Goal: Information Seeking & Learning: Learn about a topic

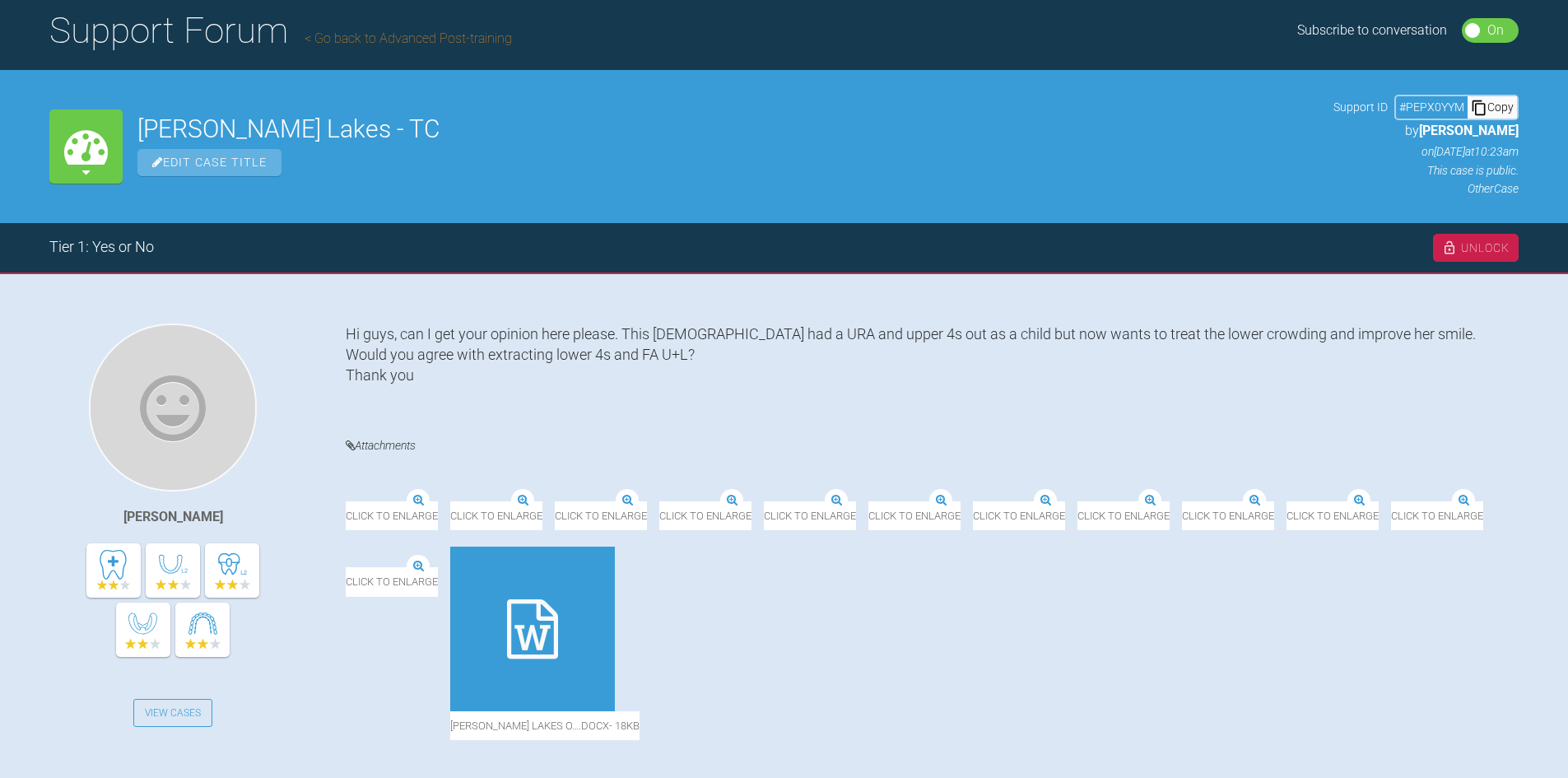
scroll to position [82, 0]
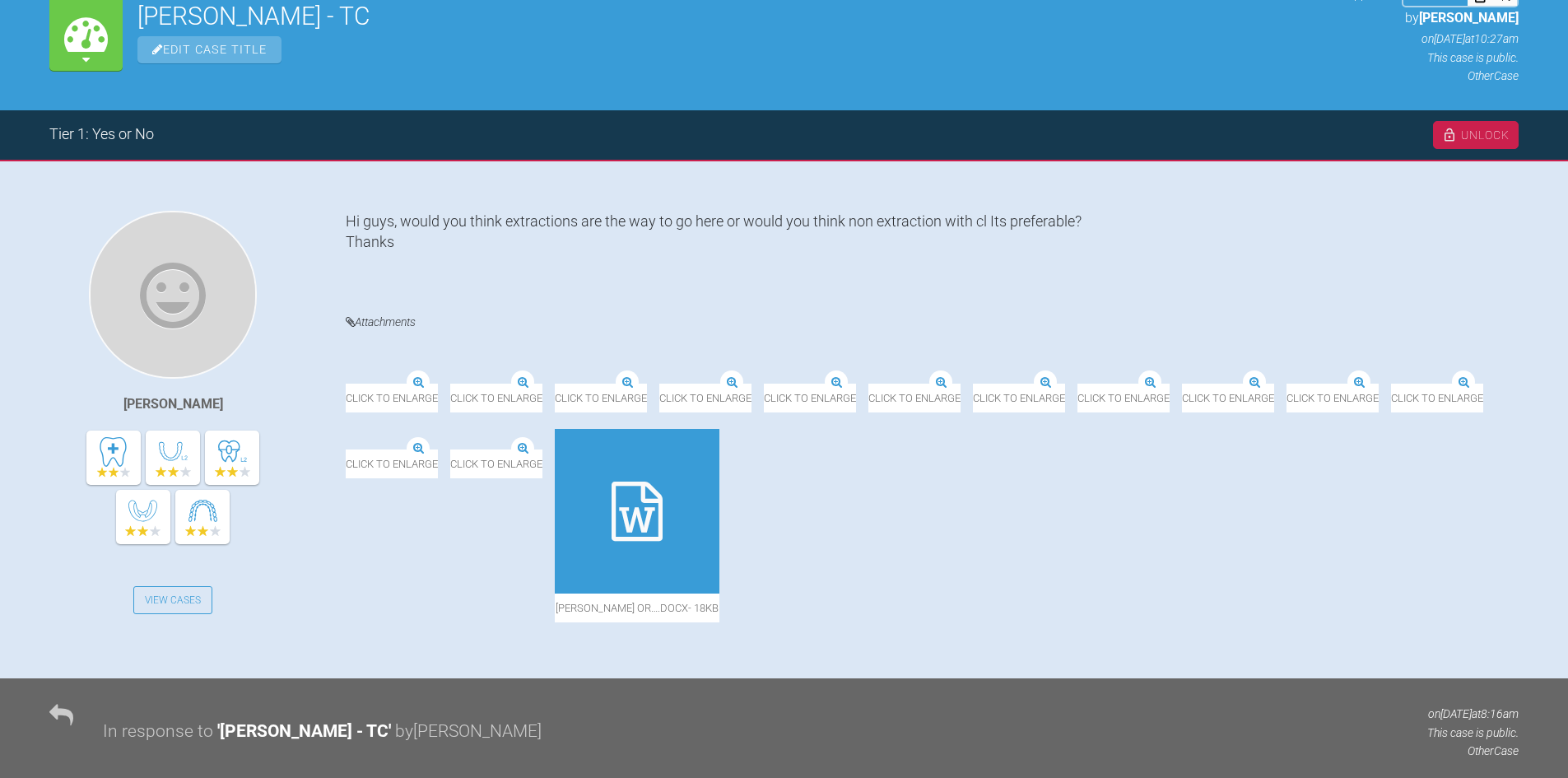
scroll to position [197, 0]
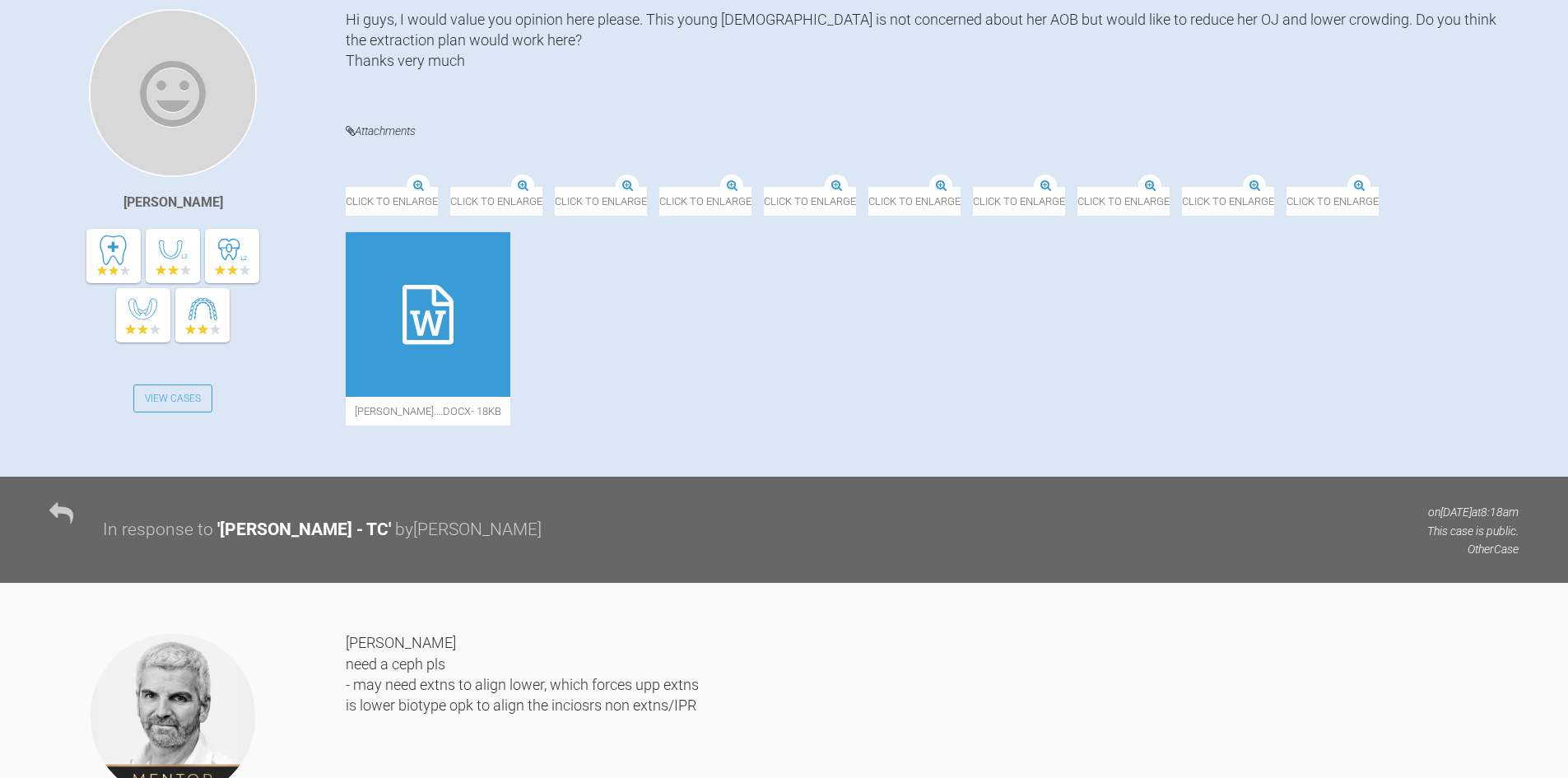
scroll to position [361, 0]
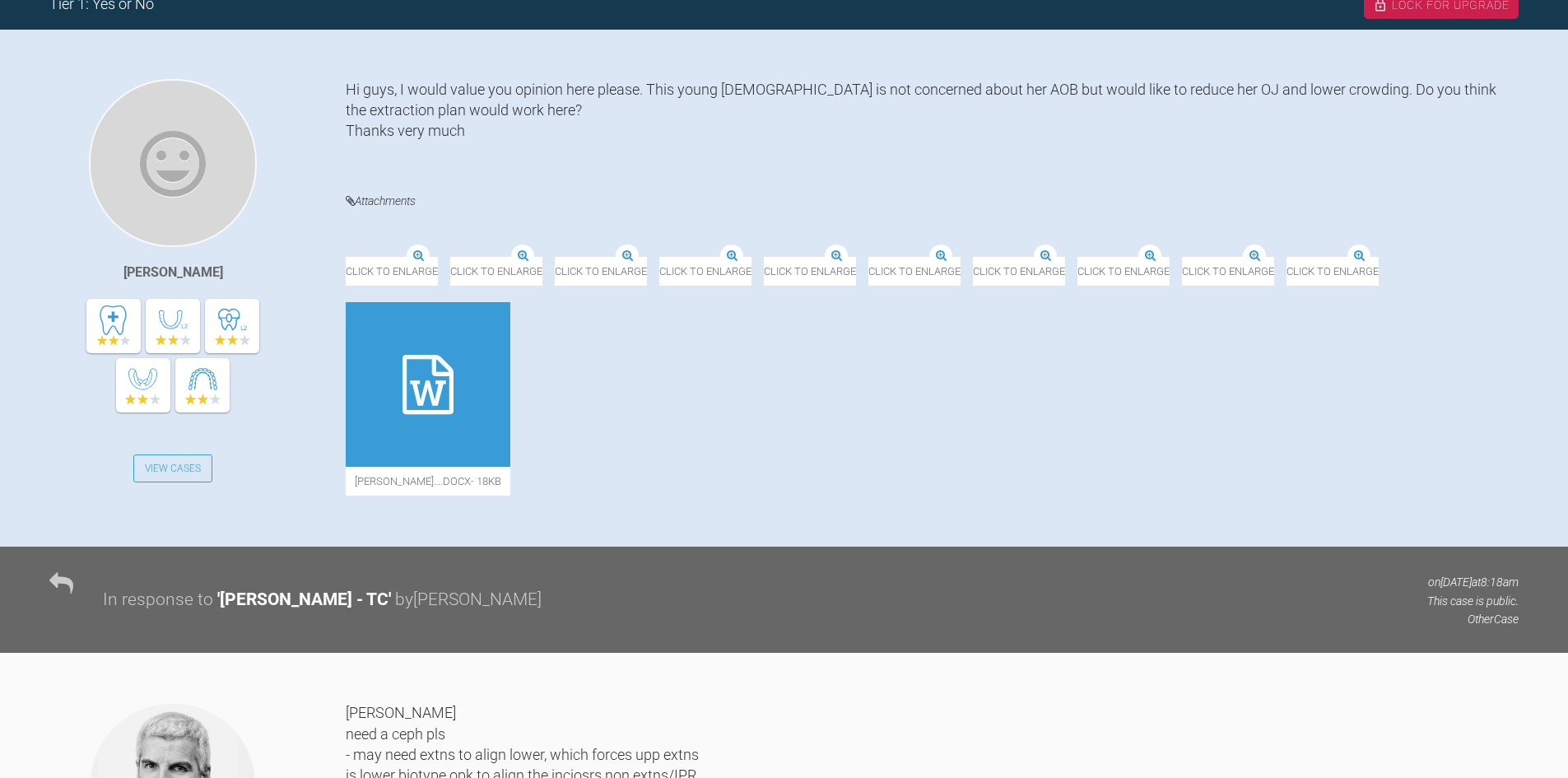
click at [1077, 258] on img at bounding box center [1077, 258] width 0 height 0
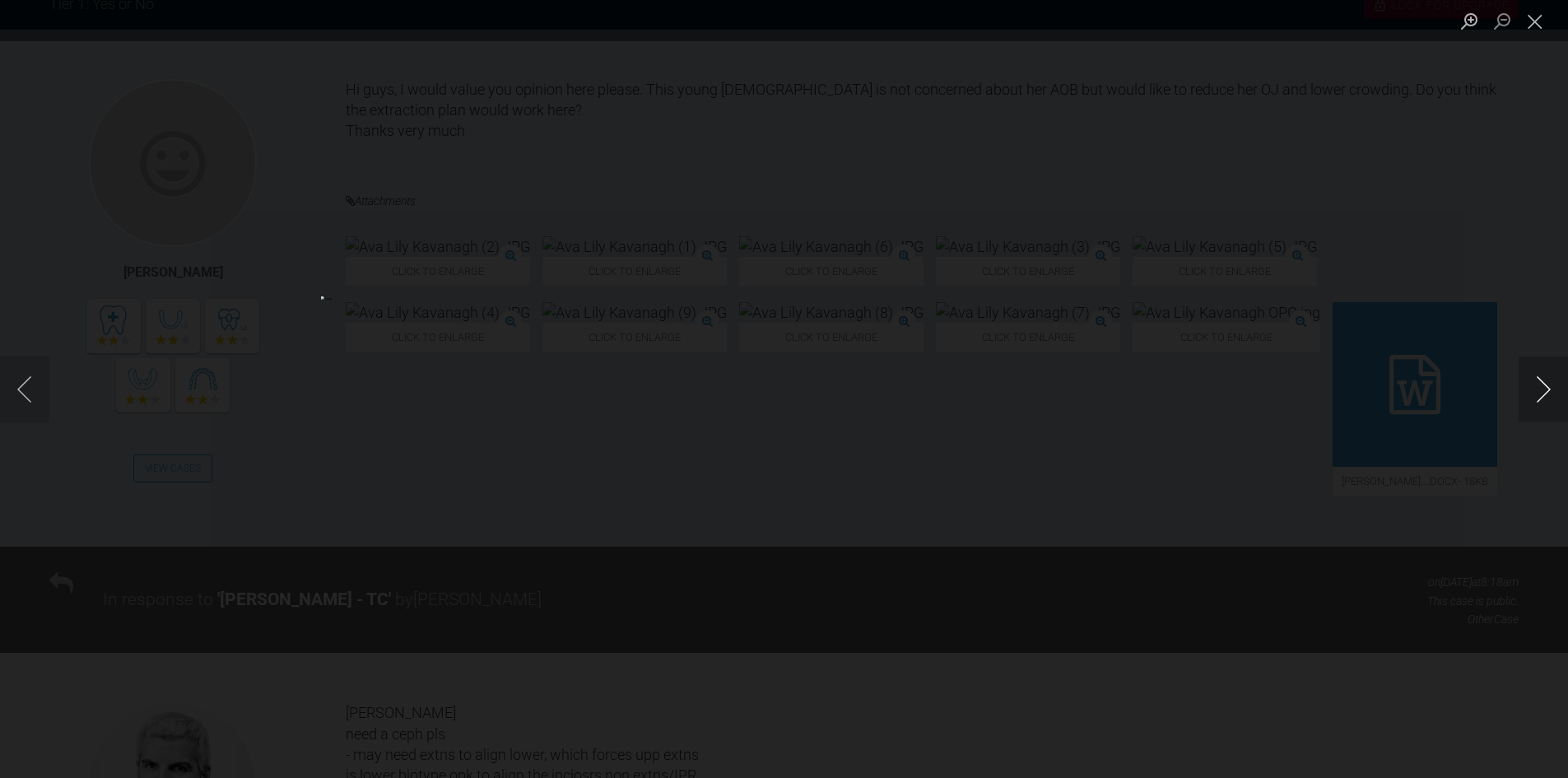
click at [1554, 381] on button "Next image" at bounding box center [1543, 389] width 49 height 66
click at [16, 389] on button "Previous image" at bounding box center [25, 389] width 49 height 66
